Goal: Task Accomplishment & Management: Manage account settings

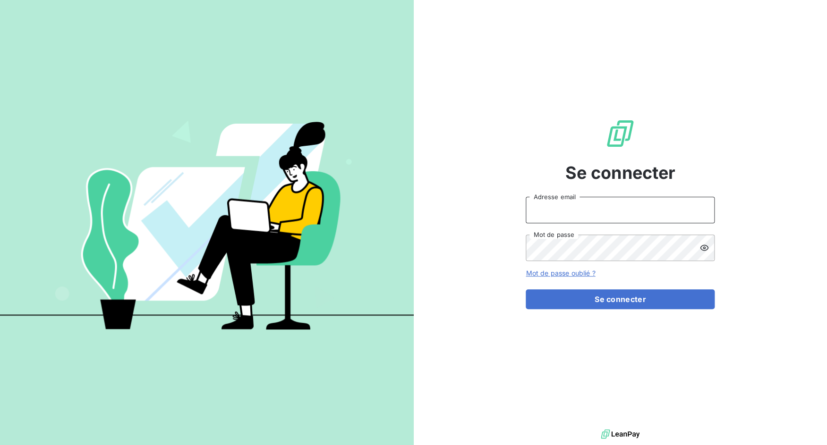
click at [542, 220] on input "Adresse email" at bounding box center [620, 210] width 189 height 26
drag, startPoint x: 562, startPoint y: 209, endPoint x: 598, endPoint y: 213, distance: 36.1
click at [598, 213] on input "admin@3dcelo" at bounding box center [620, 210] width 189 height 26
type input "admin@a11"
click at [526, 290] on button "Se connecter" at bounding box center [620, 300] width 189 height 20
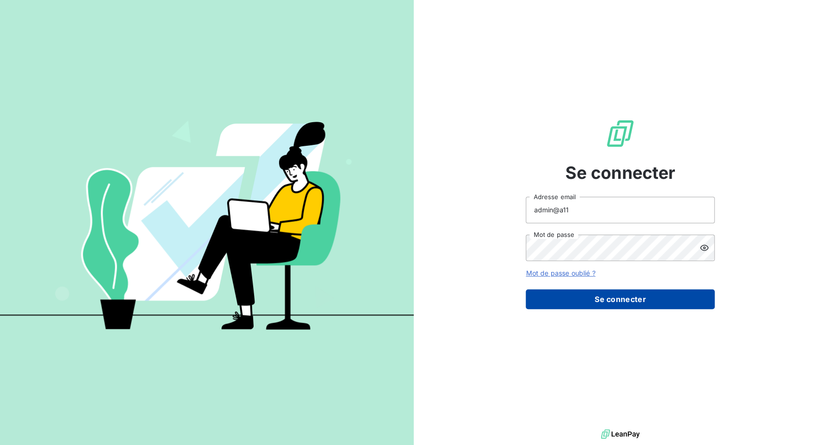
click at [588, 301] on button "Se connecter" at bounding box center [620, 300] width 189 height 20
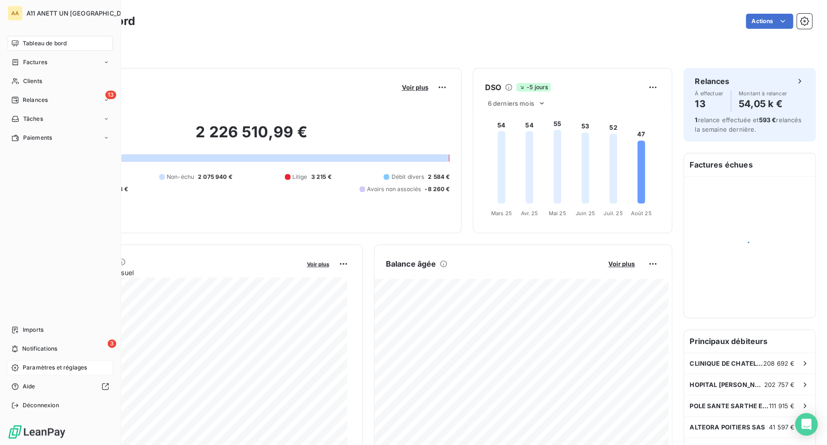
click at [28, 363] on div "Paramètres et réglages" at bounding box center [60, 367] width 105 height 15
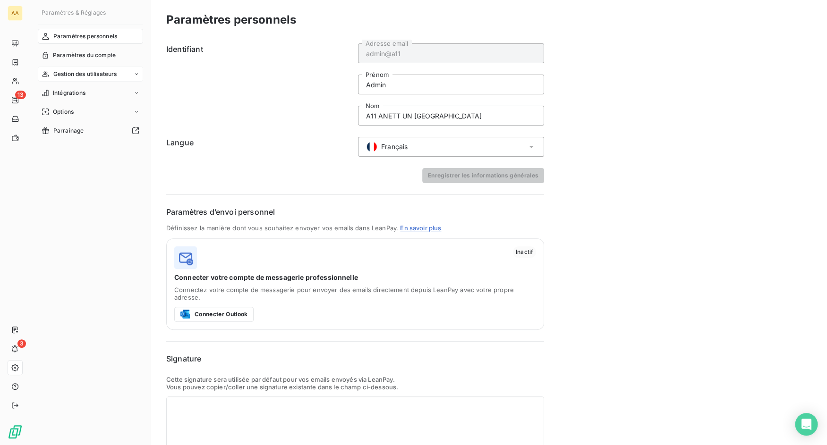
click at [88, 77] on span "Gestion des utilisateurs" at bounding box center [85, 74] width 64 height 9
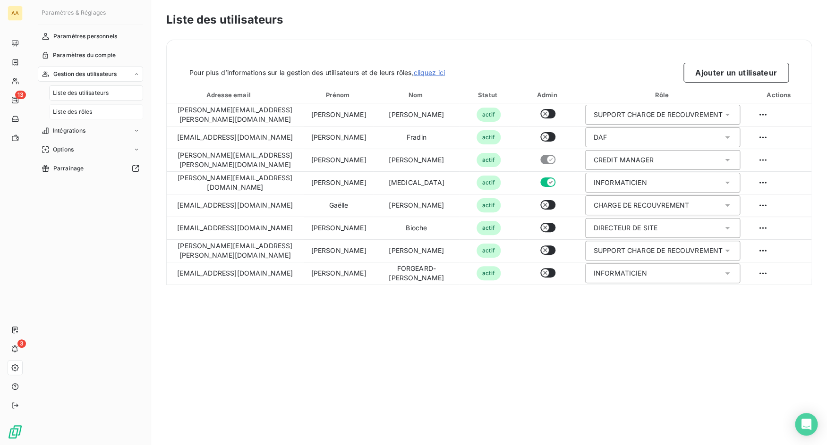
click at [86, 109] on span "Liste des rôles" at bounding box center [72, 112] width 39 height 9
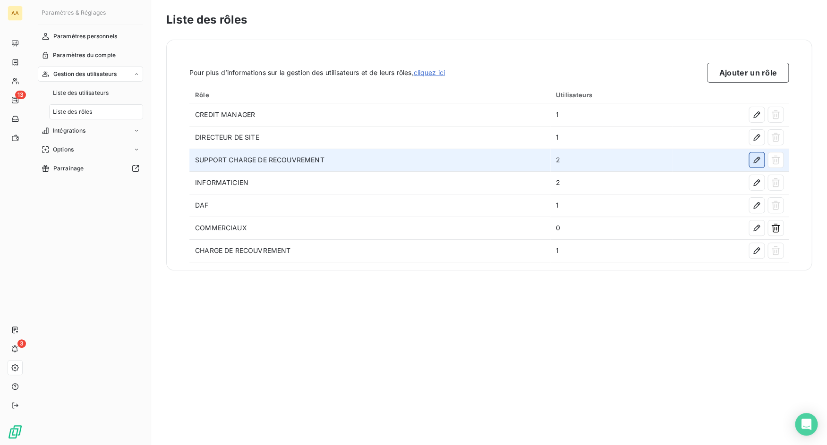
click at [753, 157] on icon "button" at bounding box center [756, 159] width 9 height 9
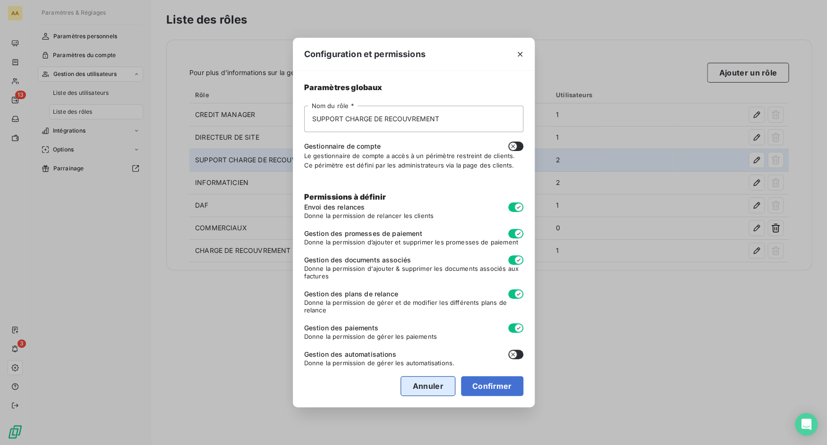
click at [414, 385] on button "Annuler" at bounding box center [428, 387] width 54 height 20
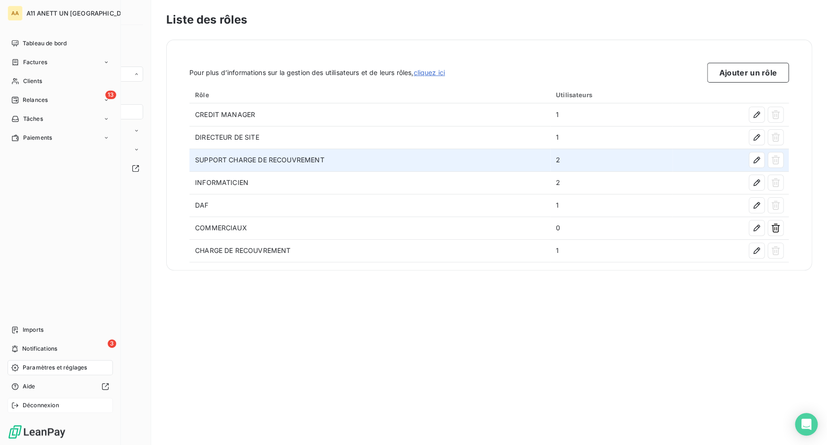
click at [17, 401] on div "Déconnexion" at bounding box center [60, 405] width 105 height 15
